Goal: Check status: Check status

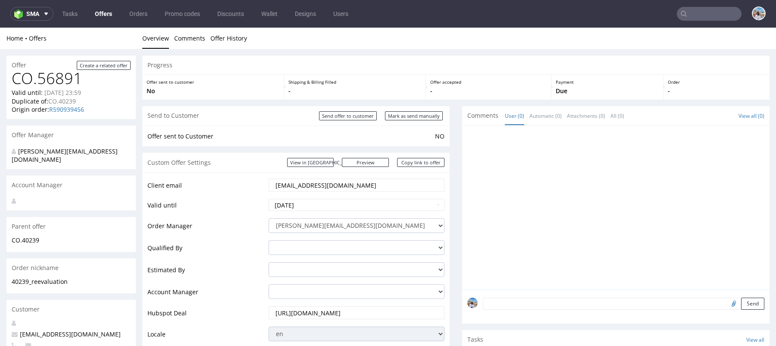
scroll to position [67, 0]
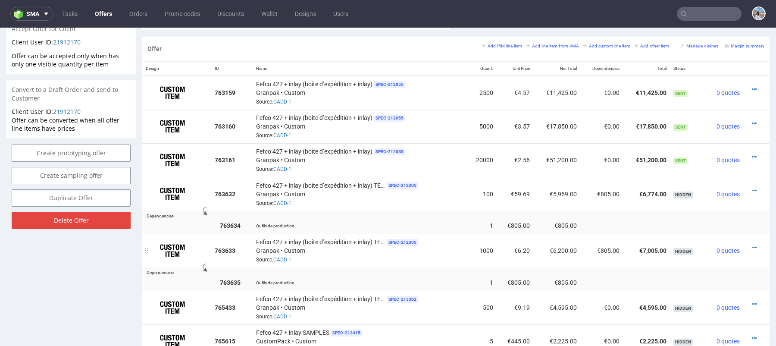
scroll to position [506, 0]
click at [520, 159] on td "€2.56" at bounding box center [515, 161] width 37 height 34
copy td "€2.56"
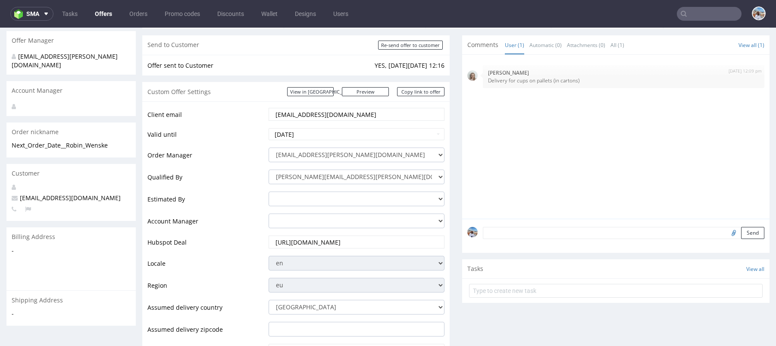
scroll to position [184, 0]
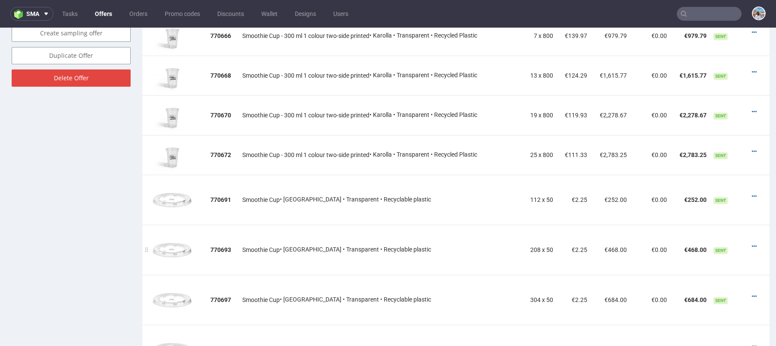
scroll to position [564, 0]
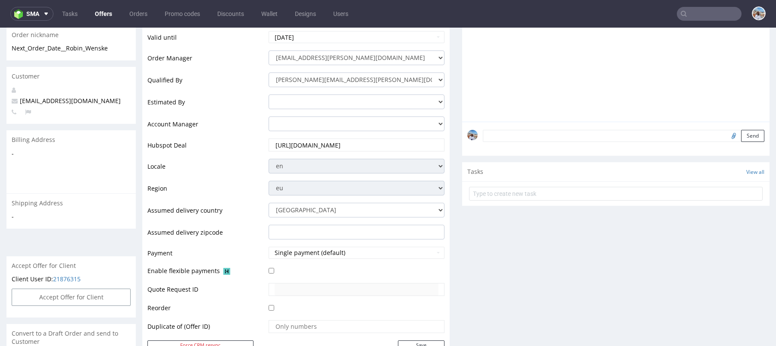
scroll to position [195, 0]
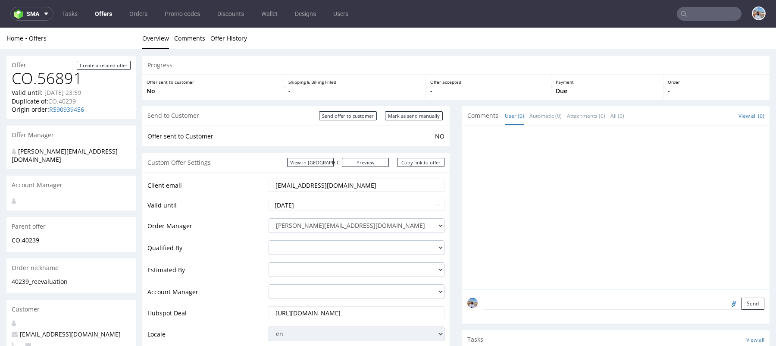
scroll to position [67, 0]
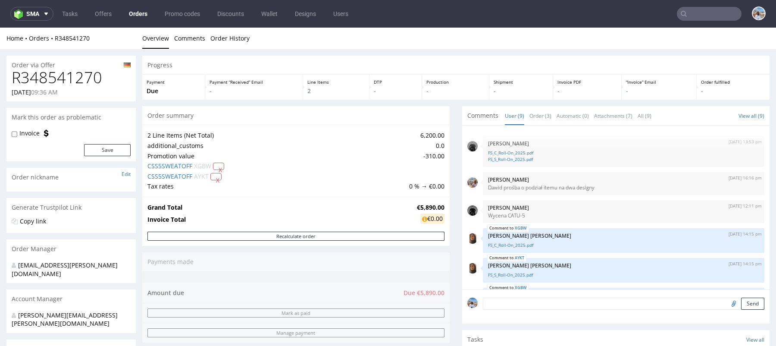
scroll to position [131, 0]
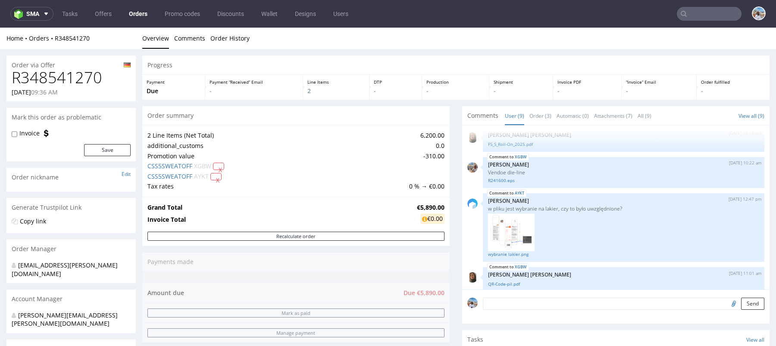
click at [687, 17] on input "text" at bounding box center [709, 14] width 65 height 14
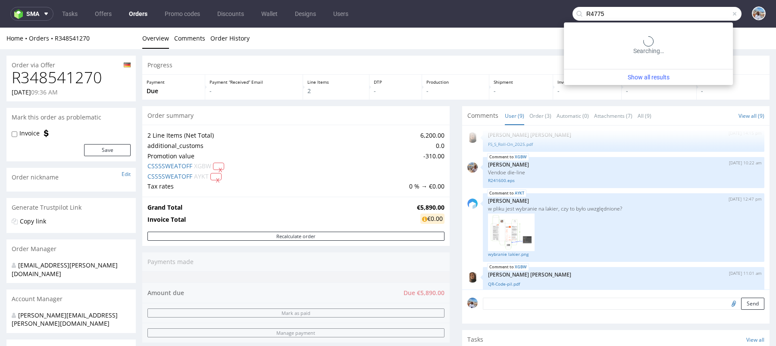
type input "R47759"
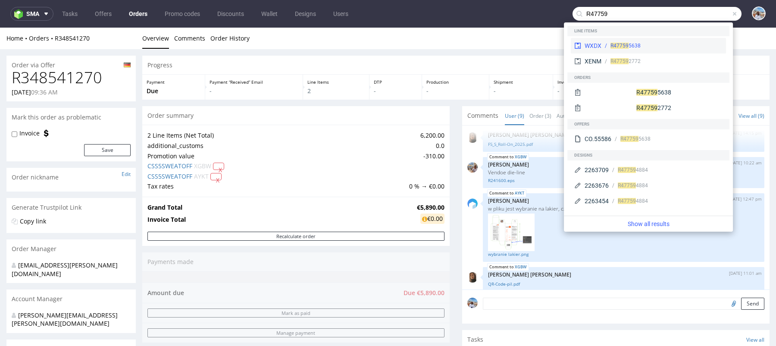
click at [691, 41] on div "WXDX R47759 5638" at bounding box center [648, 46] width 155 height 16
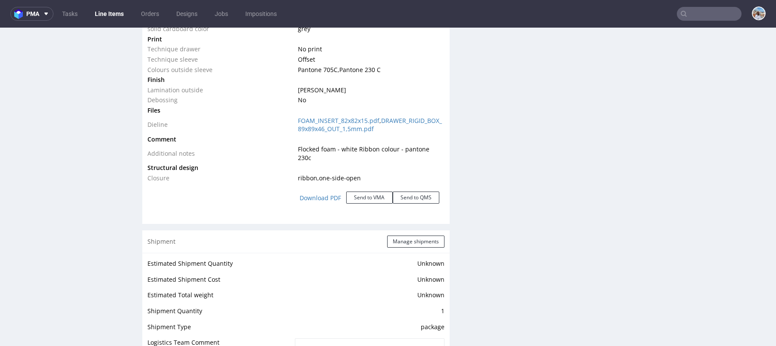
scroll to position [997, 0]
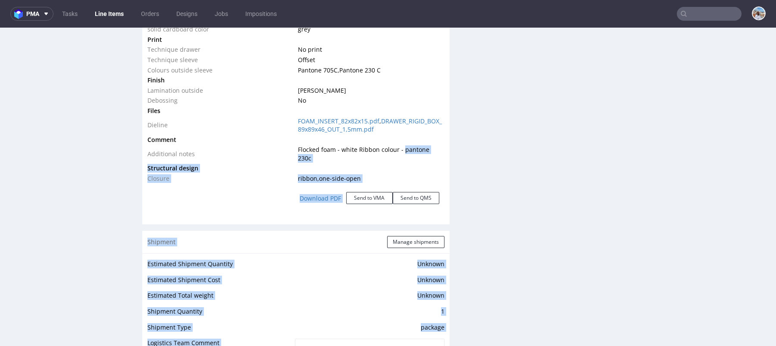
drag, startPoint x: 400, startPoint y: 148, endPoint x: 455, endPoint y: 147, distance: 54.8
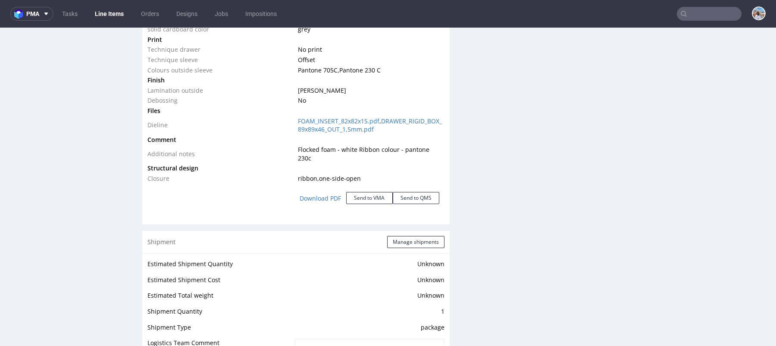
click at [424, 146] on span "Flocked foam - white Ribbon colour - pantone 230c" at bounding box center [364, 153] width 132 height 17
click at [408, 147] on span "Flocked foam - white Ribbon colour - pantone 230c" at bounding box center [364, 153] width 132 height 17
drag, startPoint x: 400, startPoint y: 147, endPoint x: 442, endPoint y: 146, distance: 42.3
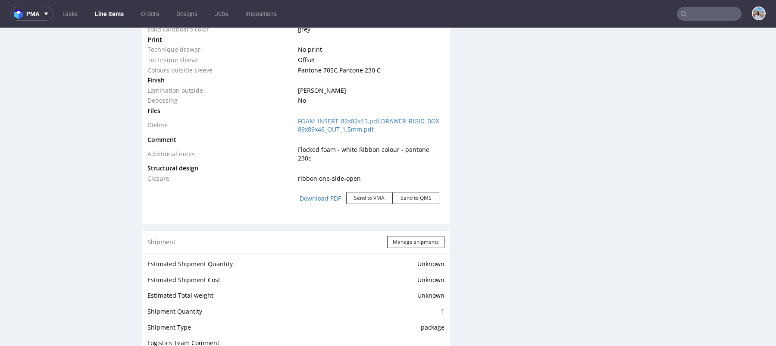
click at [442, 146] on div "Type Product category Rigid box Product model Drawer box Size Width 89 mm Depth…" at bounding box center [296, 42] width 308 height 352
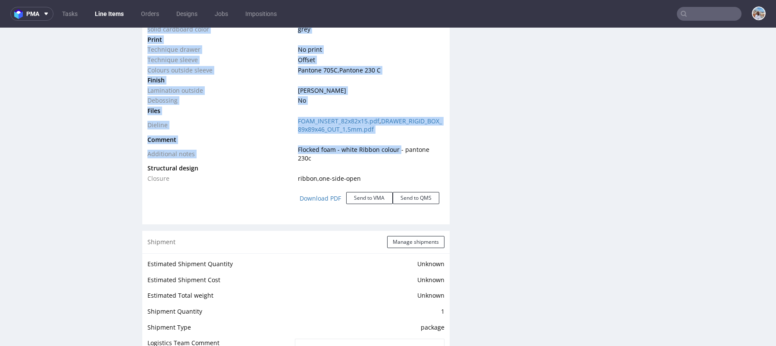
drag, startPoint x: 442, startPoint y: 147, endPoint x: 397, endPoint y: 146, distance: 44.4
click at [397, 146] on div "Type Product category Rigid box Product model Drawer box Size Width 89 mm Depth…" at bounding box center [296, 42] width 308 height 352
click at [397, 146] on span "Flocked foam - white Ribbon colour - pantone 230c" at bounding box center [364, 153] width 132 height 17
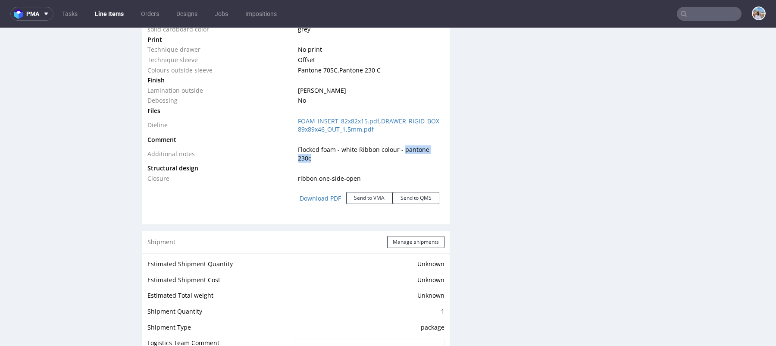
drag, startPoint x: 401, startPoint y: 147, endPoint x: 439, endPoint y: 147, distance: 38.0
click at [430, 147] on span "Flocked foam - white Ribbon colour - pantone 230c" at bounding box center [364, 153] width 132 height 17
copy span "pantone 230c"
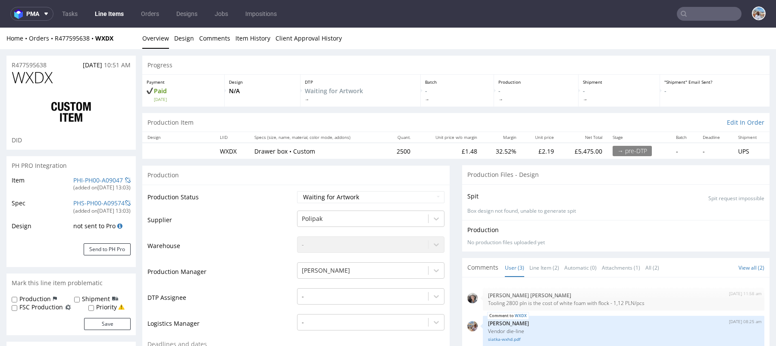
scroll to position [379, 0]
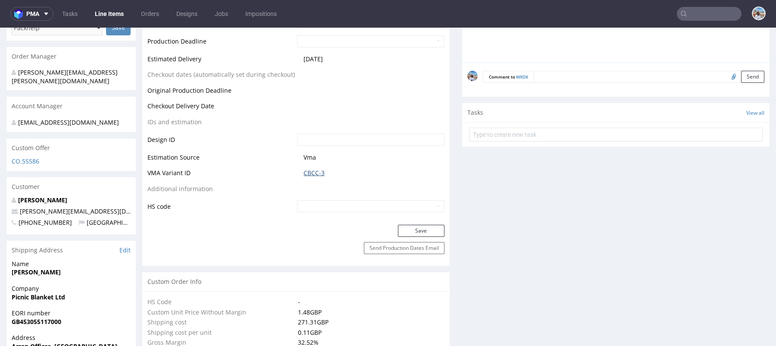
click at [314, 173] on link "CBCC-3" at bounding box center [314, 173] width 21 height 9
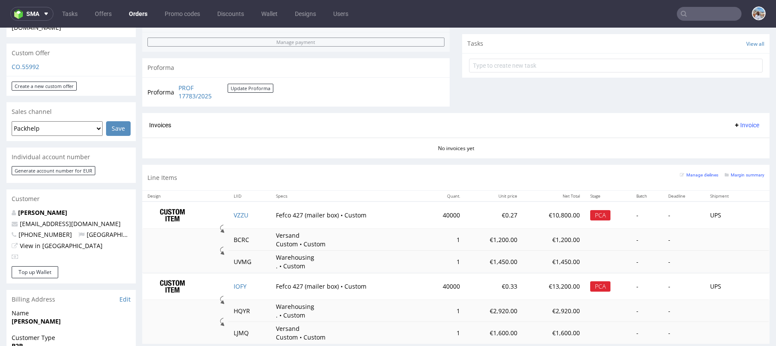
scroll to position [339, 0]
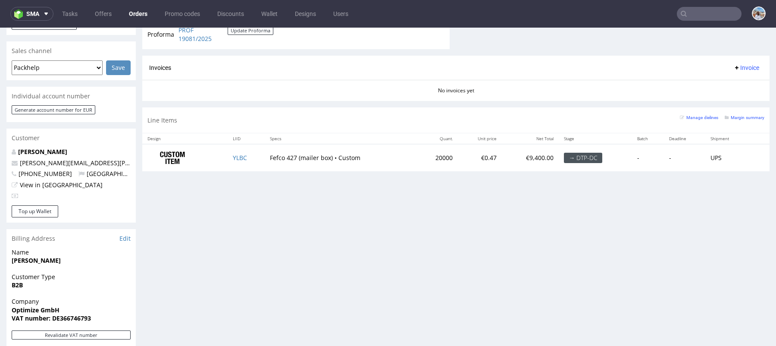
scroll to position [233, 0]
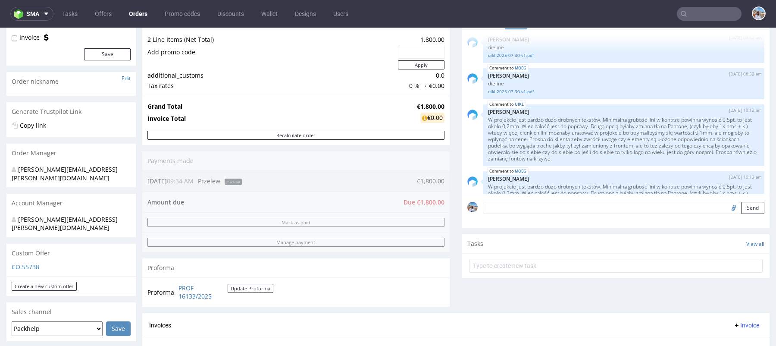
scroll to position [39, 0]
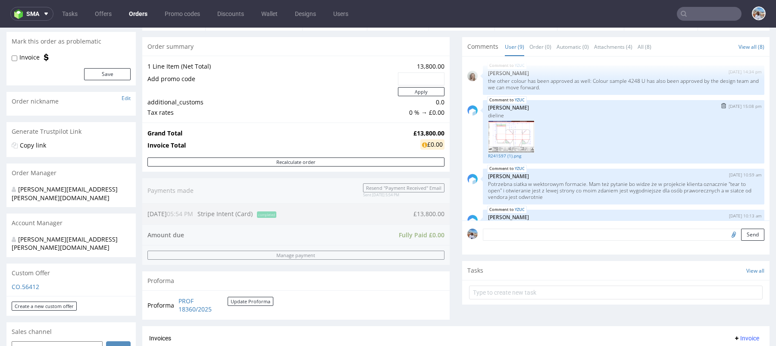
scroll to position [267, 0]
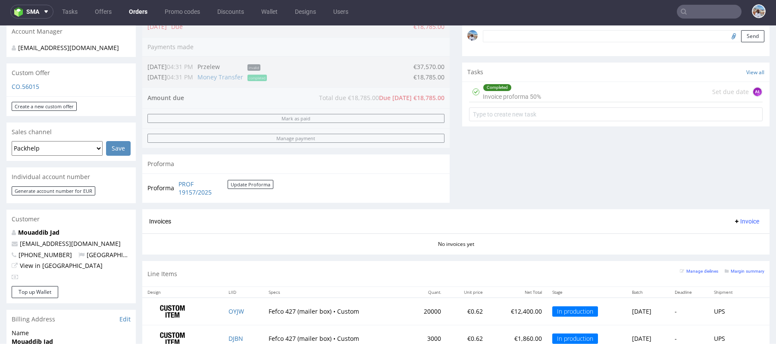
scroll to position [402, 0]
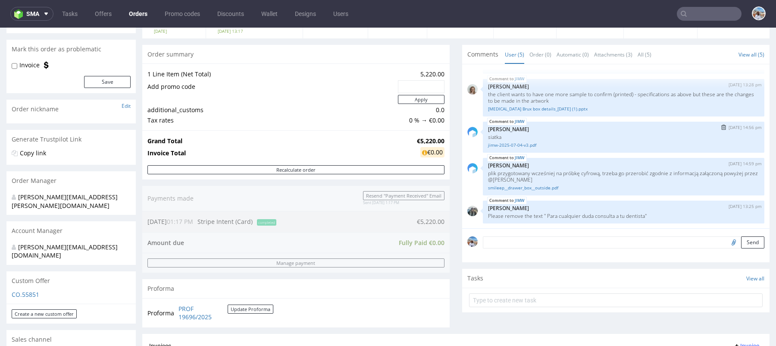
scroll to position [74, 0]
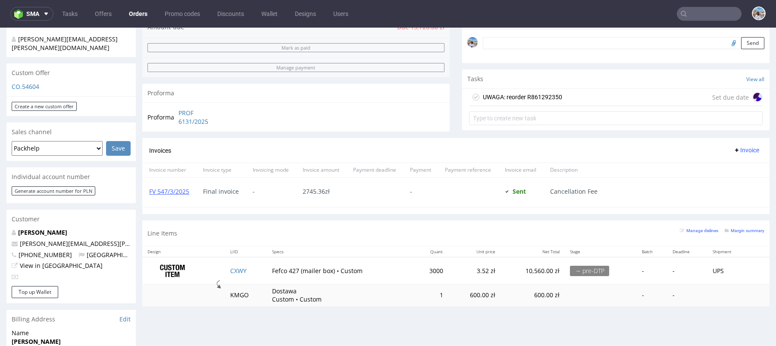
scroll to position [262, 0]
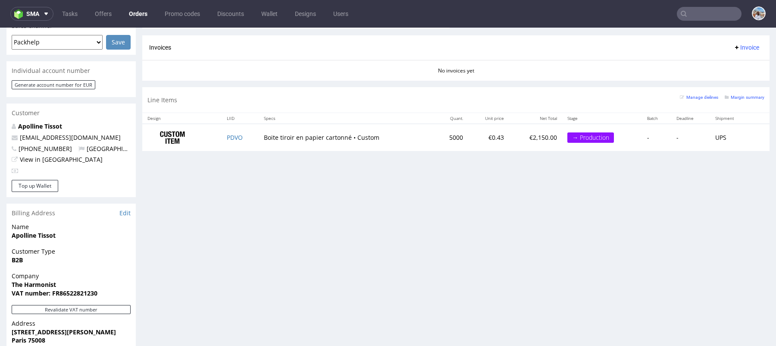
scroll to position [374, 0]
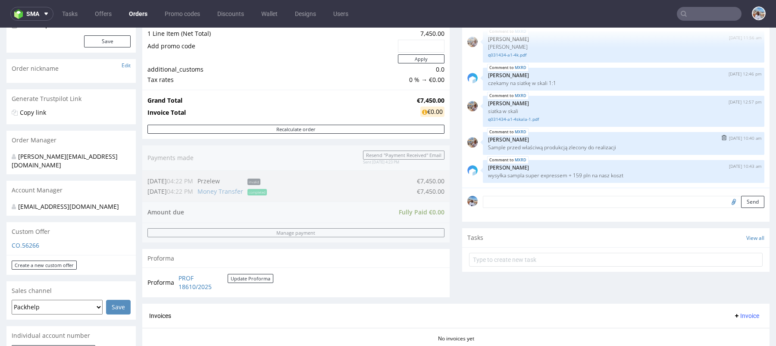
scroll to position [407, 0]
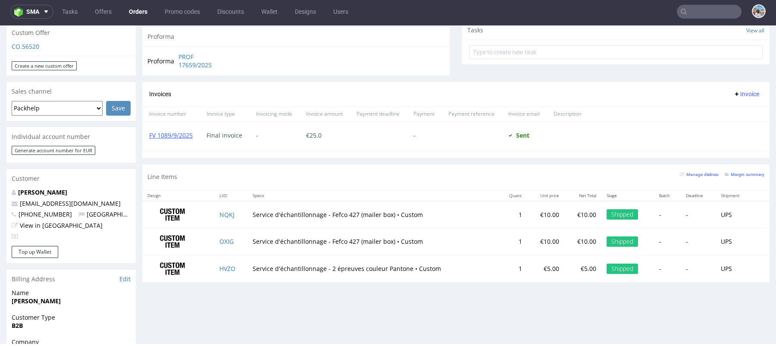
scroll to position [314, 0]
